Goal: Transaction & Acquisition: Purchase product/service

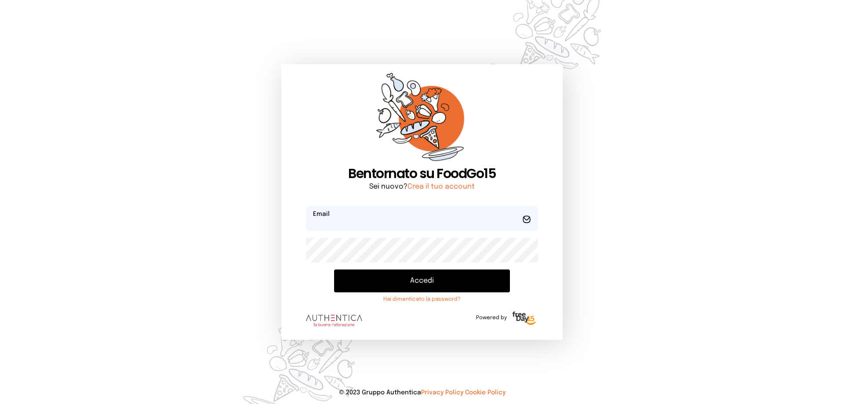
click at [349, 221] on input "email" at bounding box center [422, 218] width 232 height 25
type input "**********"
click at [334, 269] on button "Accedi" at bounding box center [422, 280] width 176 height 23
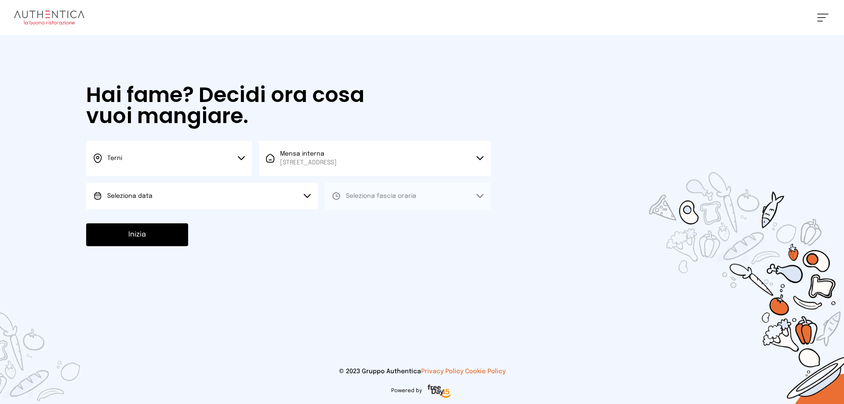
click at [249, 194] on button "Seleziona data" at bounding box center [202, 196] width 232 height 26
click at [189, 215] on li "[DATE], [DATE]" at bounding box center [202, 220] width 232 height 23
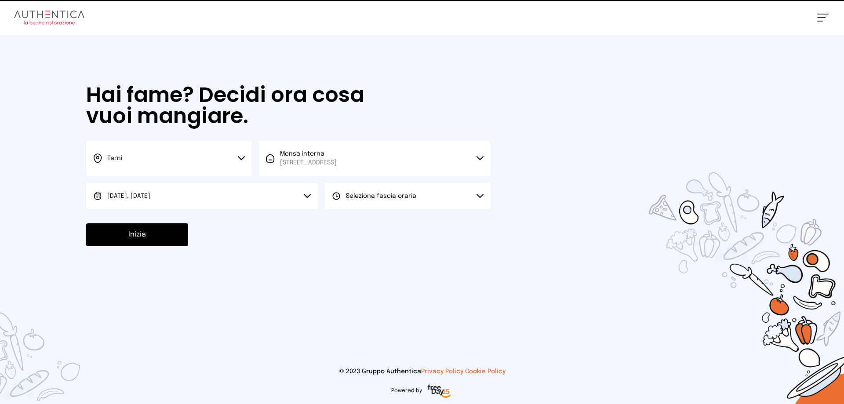
click at [394, 200] on button "Seleziona fascia oraria" at bounding box center [408, 196] width 166 height 26
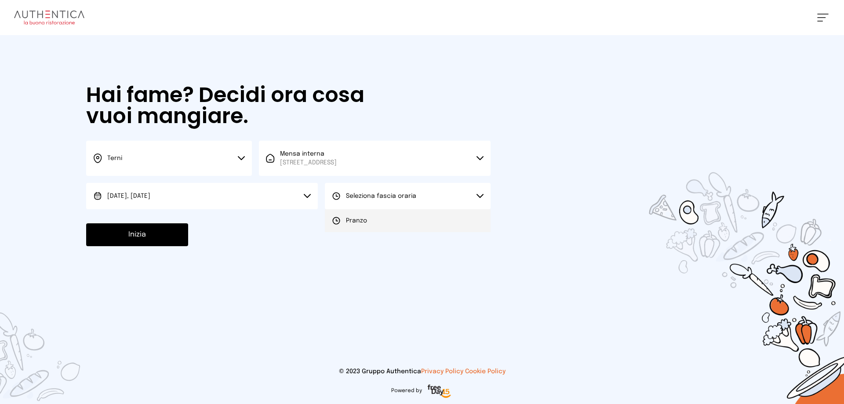
click at [342, 221] on div "Pranzo" at bounding box center [349, 220] width 35 height 9
click at [139, 240] on button "Inizia" at bounding box center [137, 234] width 102 height 23
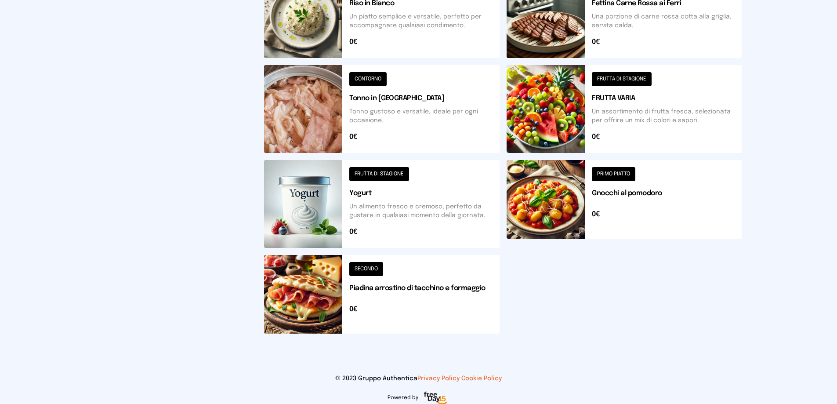
scroll to position [315, 0]
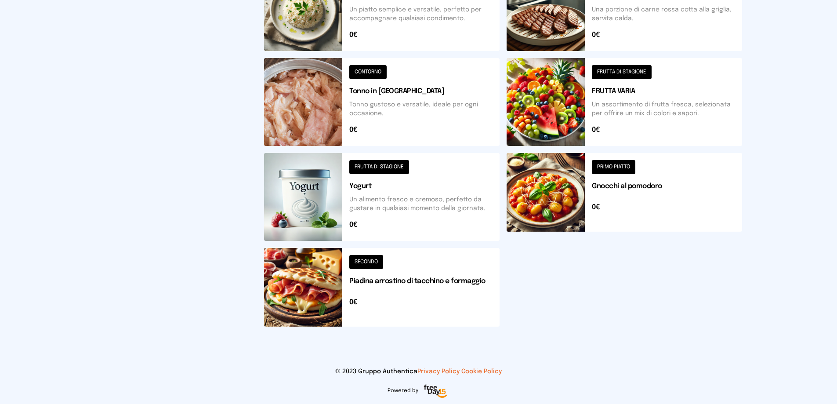
click at [326, 298] on button at bounding box center [382, 287] width 236 height 79
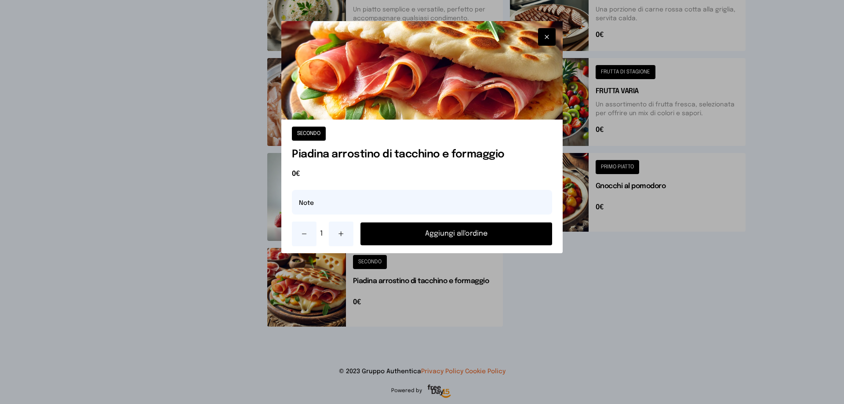
click at [427, 229] on button "Aggiungi all'ordine" at bounding box center [456, 233] width 192 height 23
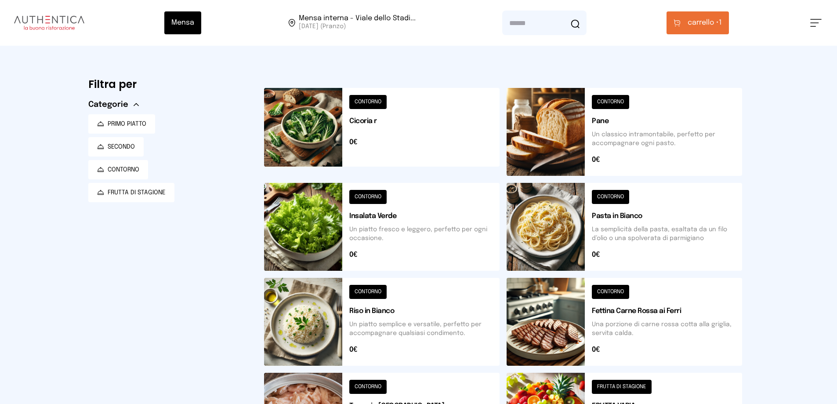
scroll to position [44, 0]
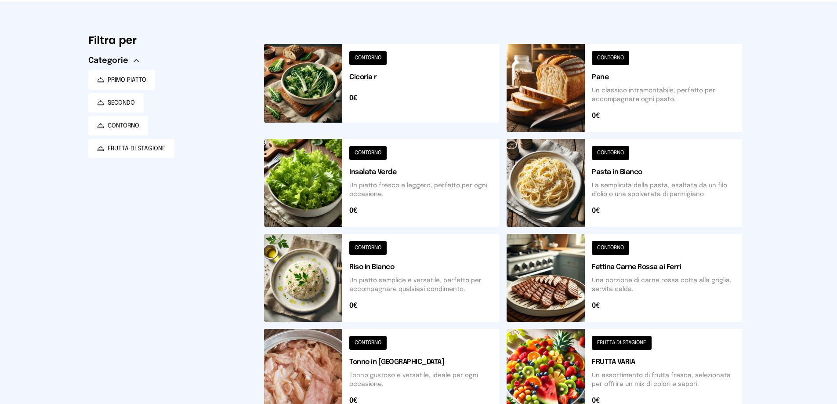
click at [338, 101] on button at bounding box center [382, 88] width 236 height 88
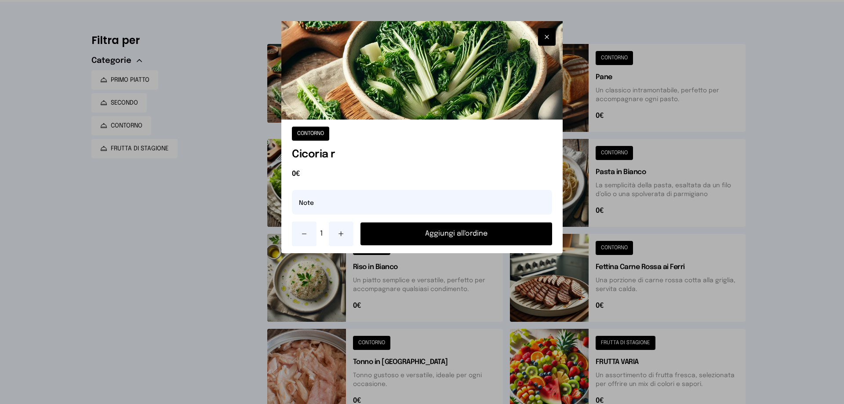
click at [437, 238] on button "Aggiungi all'ordine" at bounding box center [456, 233] width 192 height 23
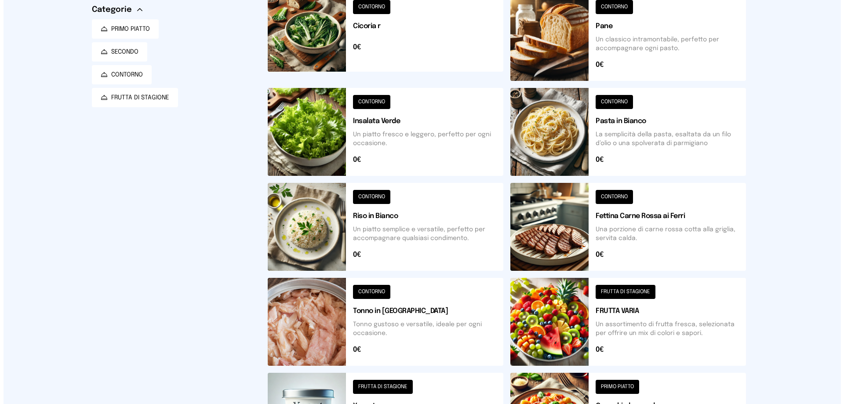
scroll to position [0, 0]
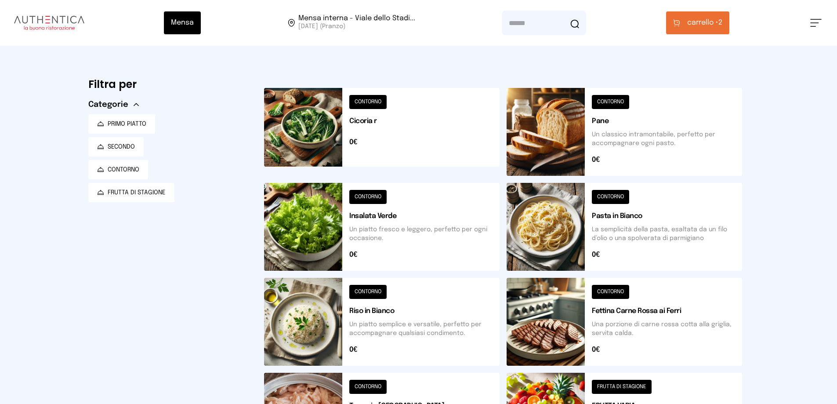
click at [694, 22] on span "carrello •" at bounding box center [703, 23] width 31 height 11
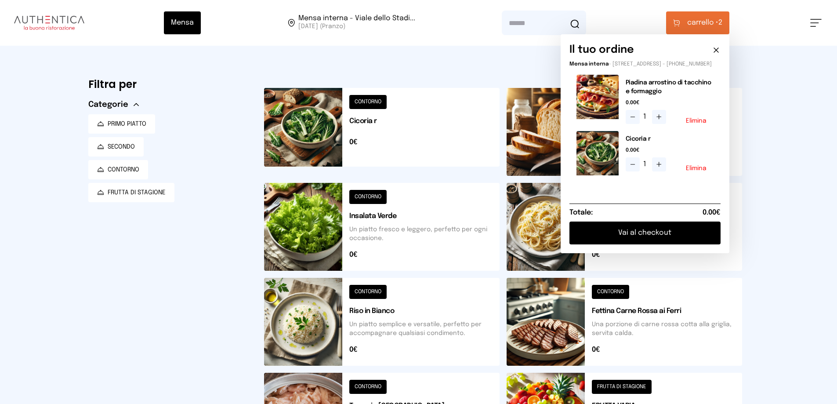
click at [652, 244] on button "Vai al checkout" at bounding box center [645, 233] width 151 height 23
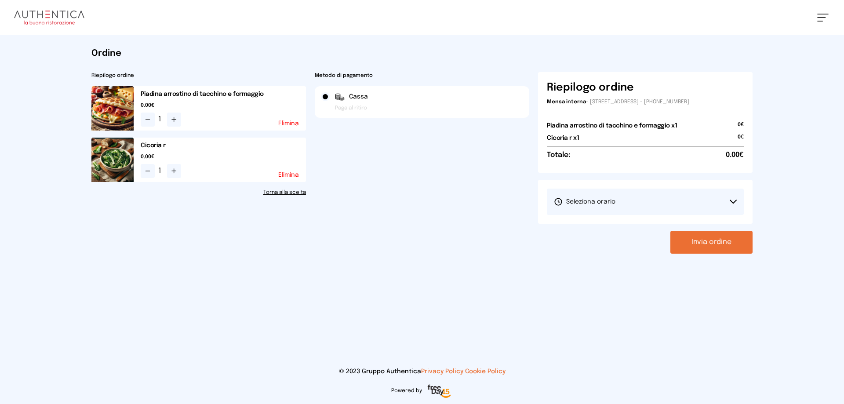
click at [655, 187] on div "[PERSON_NAME] il turno 1° Turno (13:00 - 15:00)" at bounding box center [645, 202] width 215 height 44
click at [651, 196] on button "Seleziona orario" at bounding box center [645, 202] width 197 height 26
click at [619, 227] on li "1° Turno (13:00 - 15:00)" at bounding box center [645, 226] width 197 height 23
click at [708, 234] on button "Invia ordine" at bounding box center [711, 242] width 82 height 23
